Goal: Navigation & Orientation: Find specific page/section

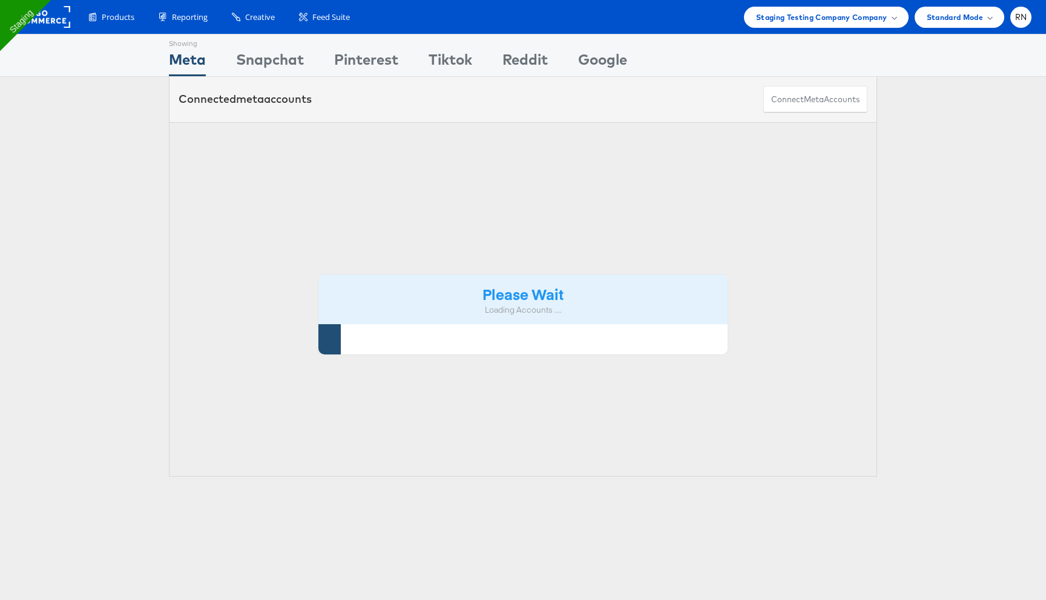
click at [855, 27] on div "Products Product Catalogs Enhance Your Product Catalog, Map Them to Publishers,…" at bounding box center [523, 17] width 1046 height 34
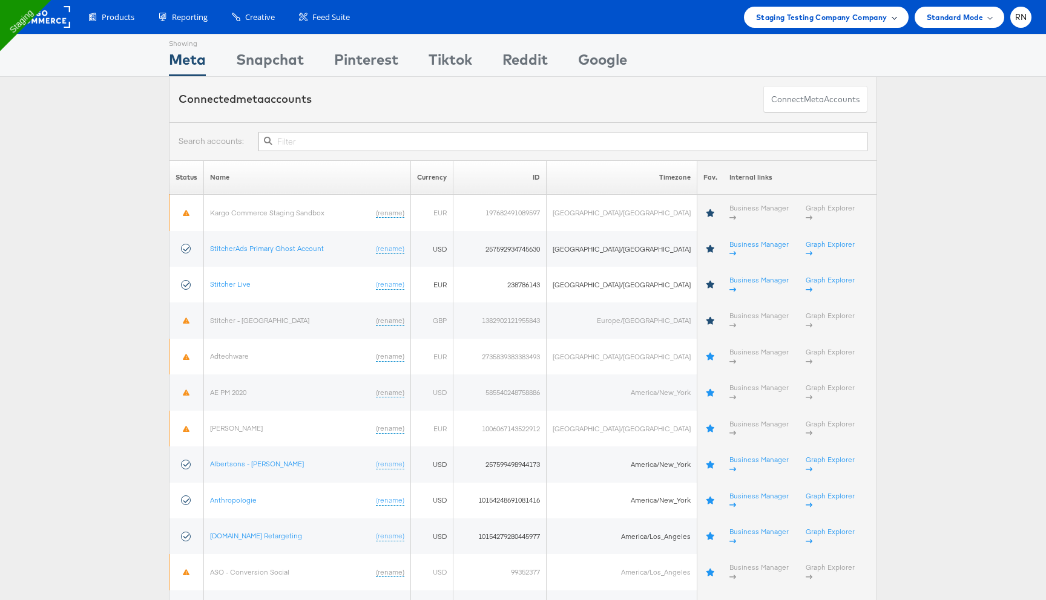
click at [847, 18] on span "Staging Testing Company Company" at bounding box center [821, 17] width 131 height 13
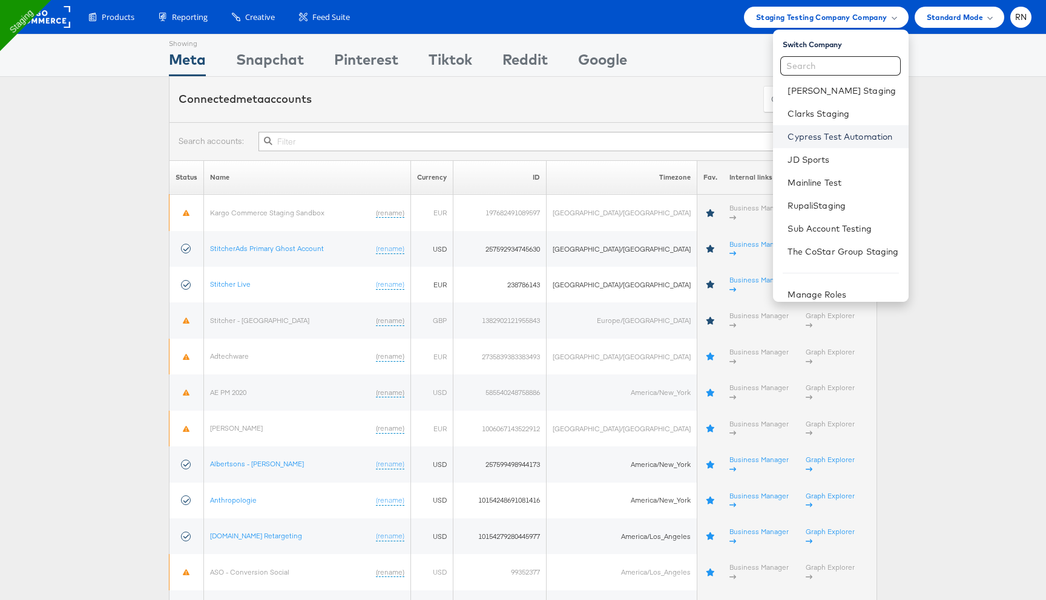
click at [822, 136] on link "Cypress Test Automation" at bounding box center [842, 137] width 111 height 12
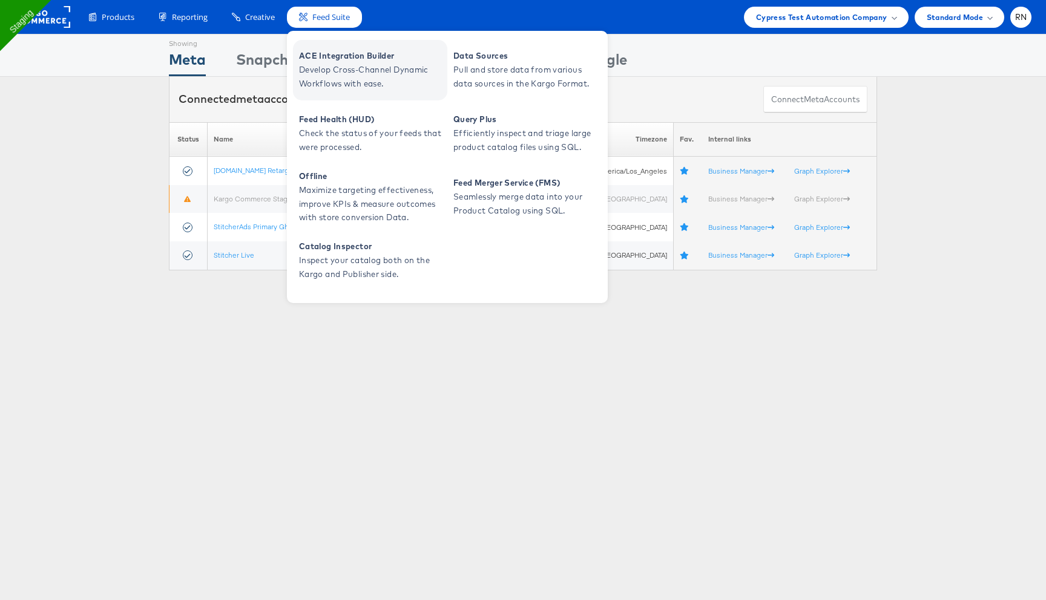
click at [316, 55] on span "ACE Integration Builder" at bounding box center [371, 56] width 145 height 14
